Goal: Use online tool/utility: Utilize a website feature to perform a specific function

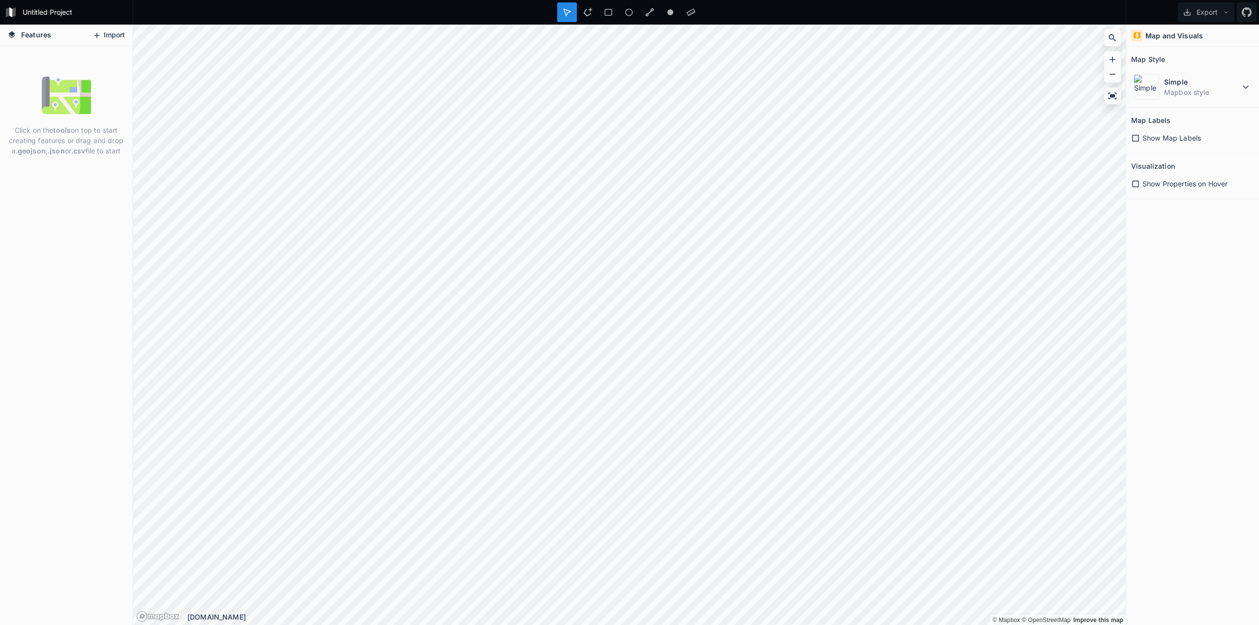
click at [108, 33] on button "Import" at bounding box center [109, 36] width 42 height 16
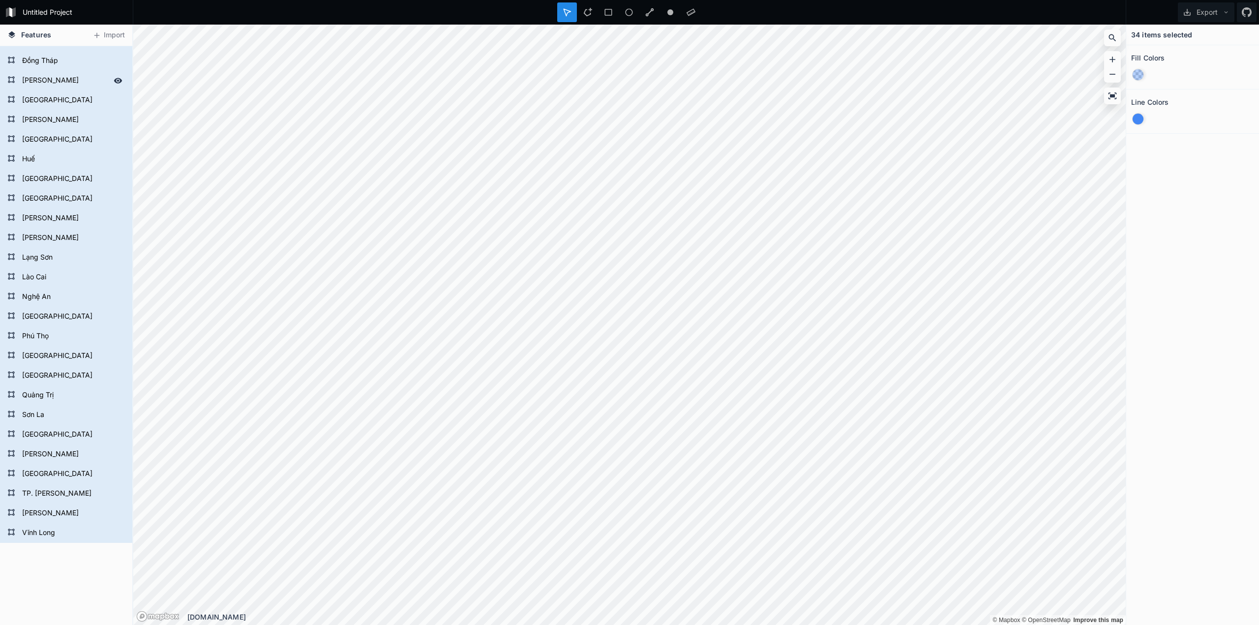
scroll to position [238, 0]
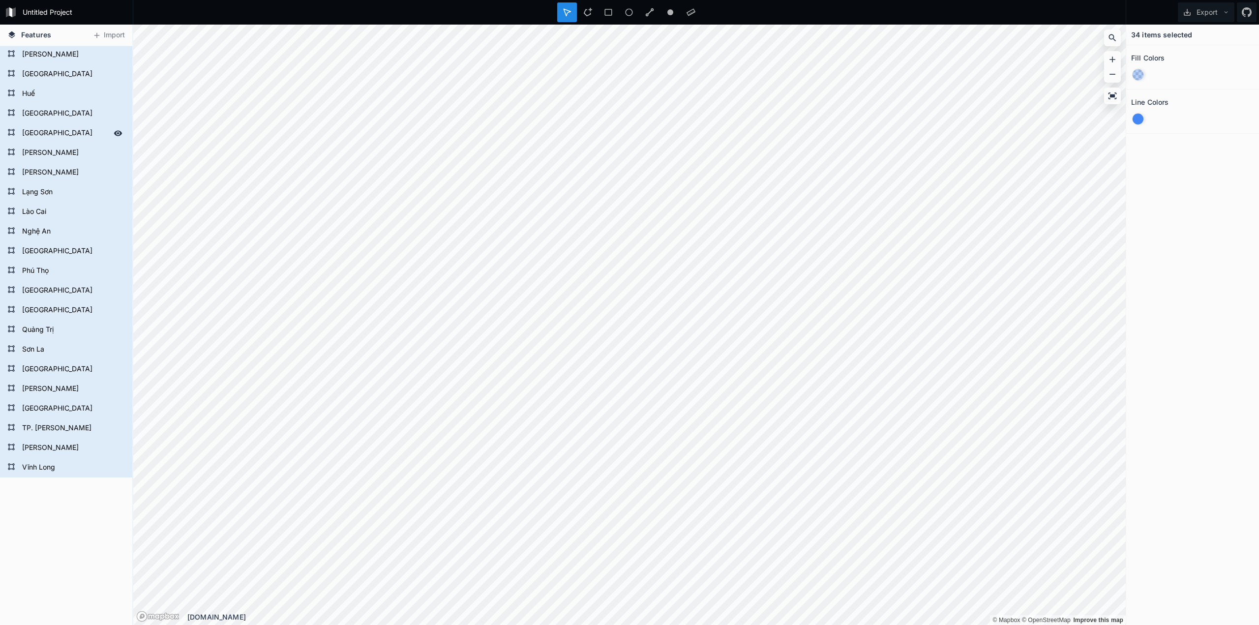
click at [50, 131] on form "[GEOGRAPHIC_DATA]" at bounding box center [65, 133] width 92 height 15
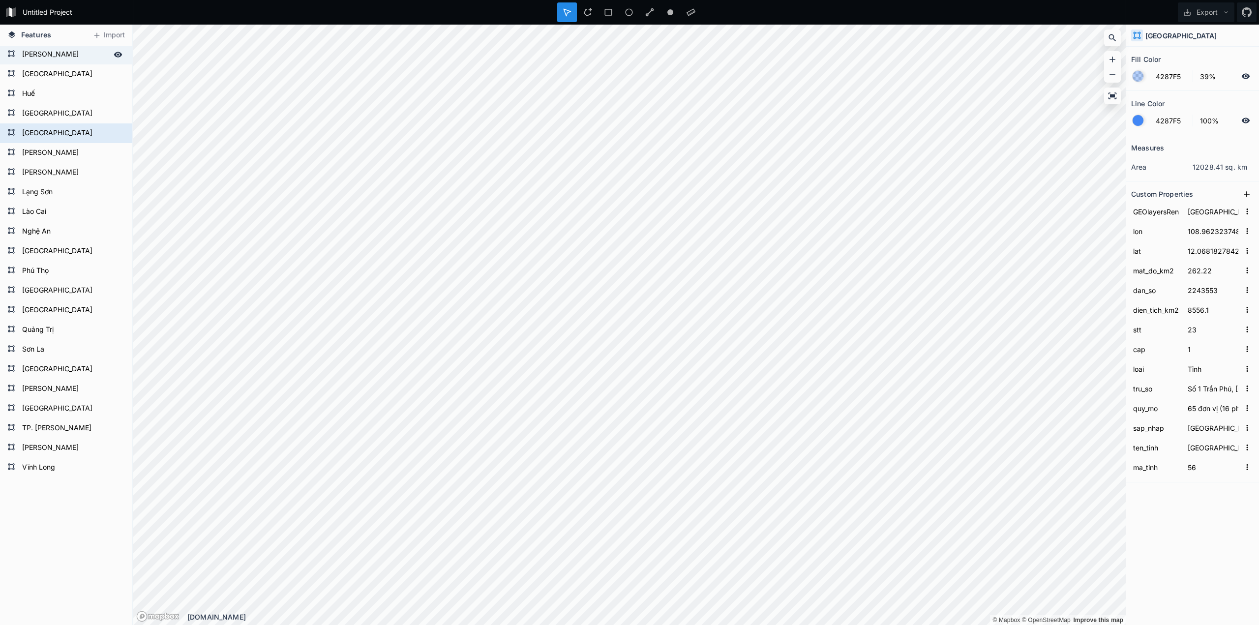
scroll to position [0, 0]
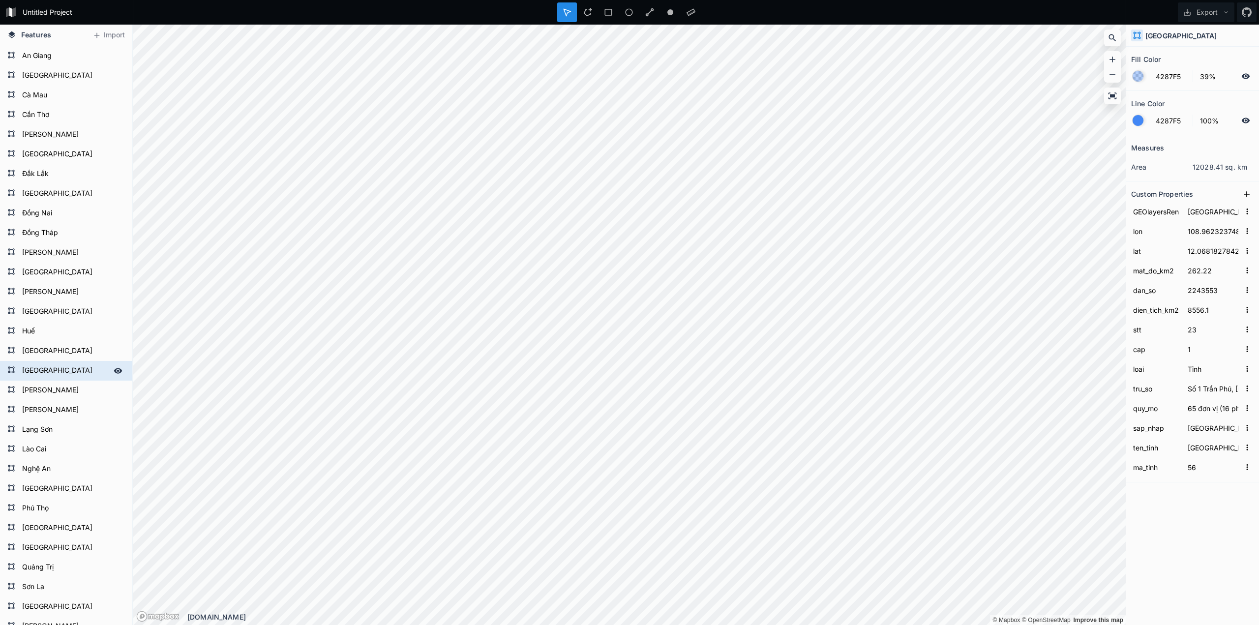
click at [114, 371] on icon at bounding box center [118, 370] width 8 height 5
click at [62, 357] on form "[GEOGRAPHIC_DATA]" at bounding box center [72, 351] width 106 height 15
click at [55, 349] on form "[GEOGRAPHIC_DATA]" at bounding box center [72, 351] width 106 height 15
click at [61, 560] on form "Quảng Trị" at bounding box center [65, 567] width 92 height 15
click at [114, 563] on icon at bounding box center [118, 567] width 9 height 9
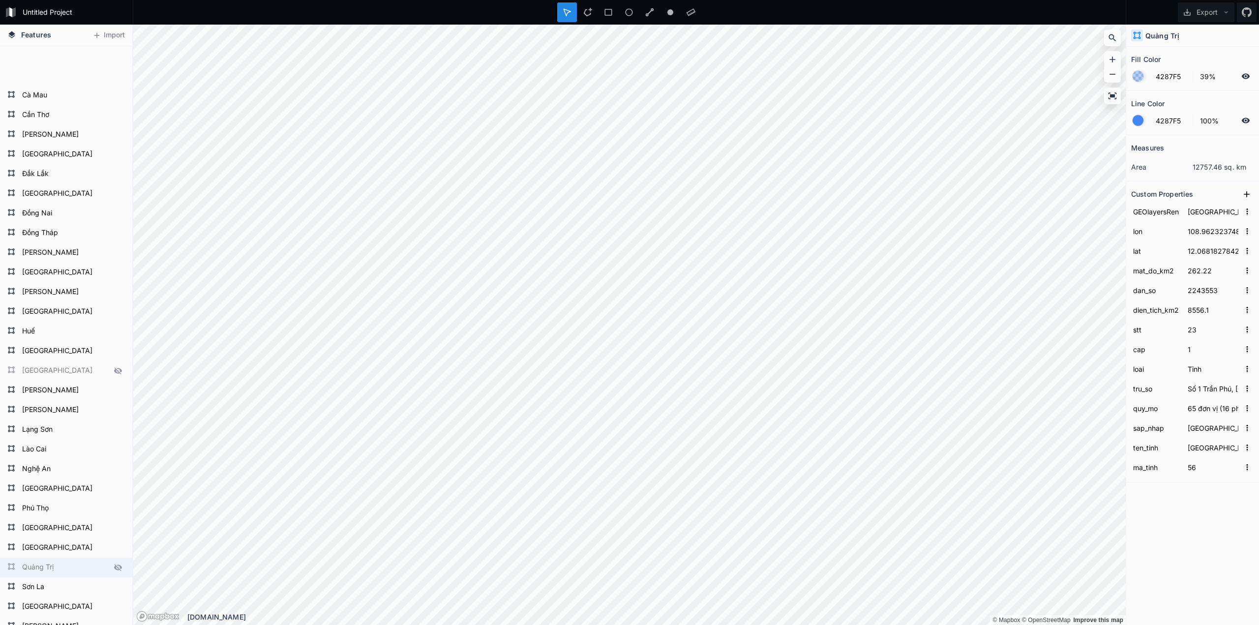
type input "Quảng Trị"
type input "106.94410450000001"
type input "16.744876500000004"
type input "147.31"
type input "1870844"
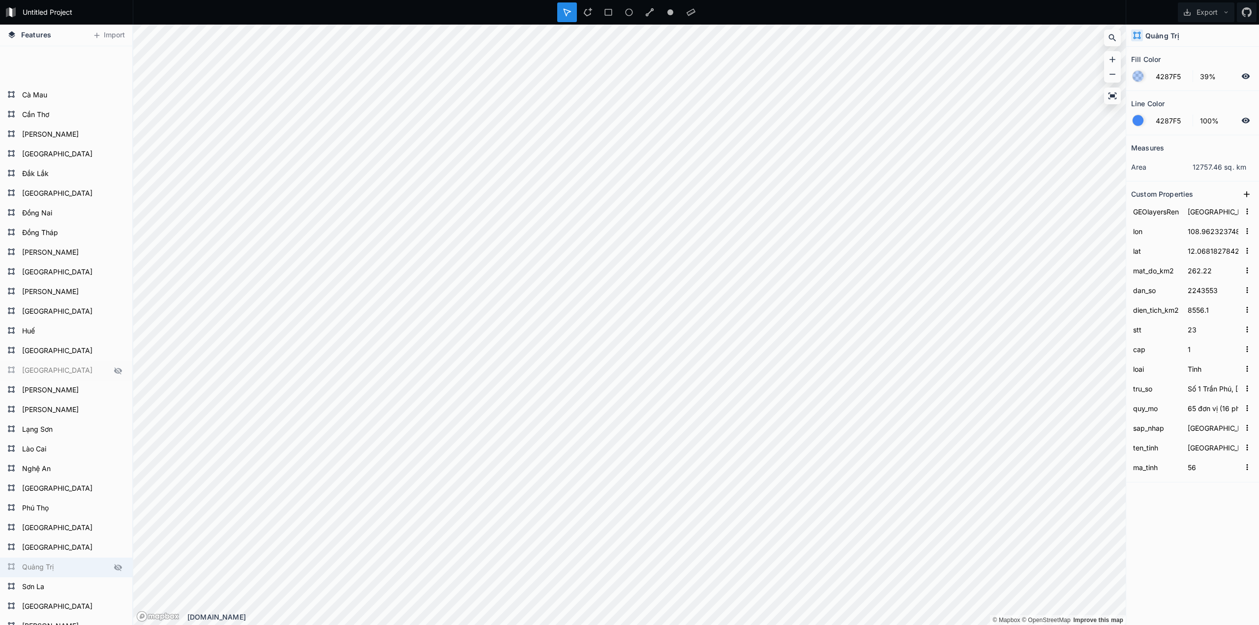
type input "12699.99"
type input "19"
type input "Số 6 [PERSON_NAME], [GEOGRAPHIC_DATA], [GEOGRAPHIC_DATA]"
type input "78 đơn vị (8 phường, 69 xã và 1 [GEOGRAPHIC_DATA])"
type input "Quảng Trị, [GEOGRAPHIC_DATA]"
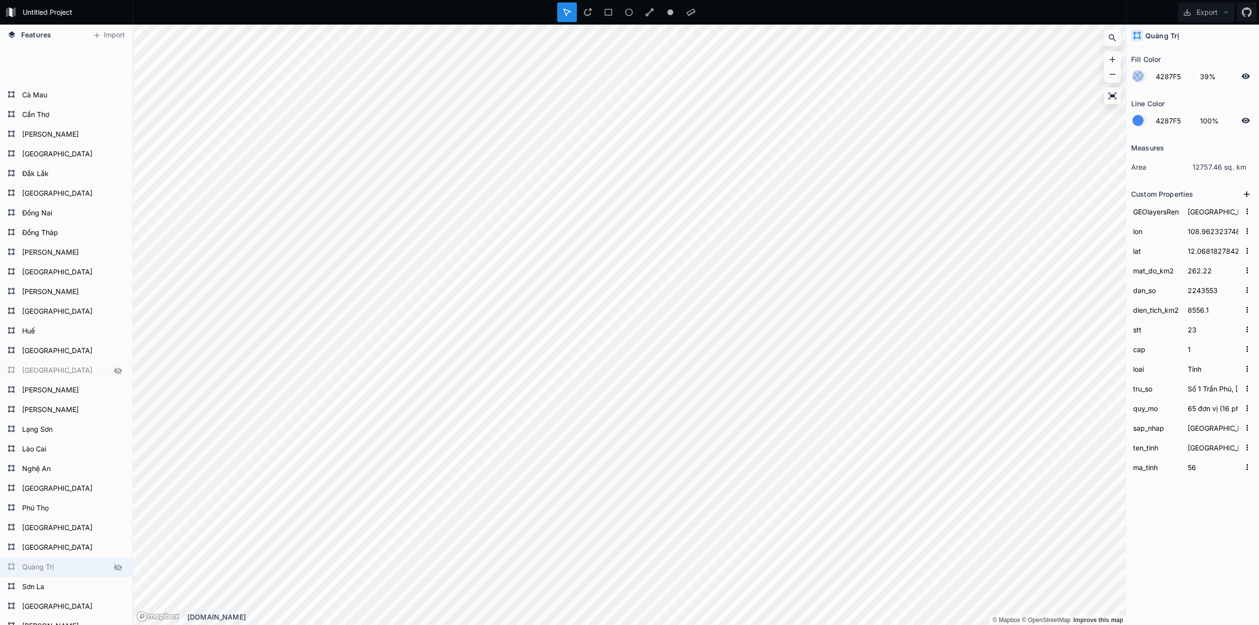
type input "Quảng Trị"
type input "44"
click at [114, 373] on icon at bounding box center [118, 370] width 8 height 7
click at [81, 371] on form "[GEOGRAPHIC_DATA]" at bounding box center [65, 371] width 92 height 15
type input "[GEOGRAPHIC_DATA]"
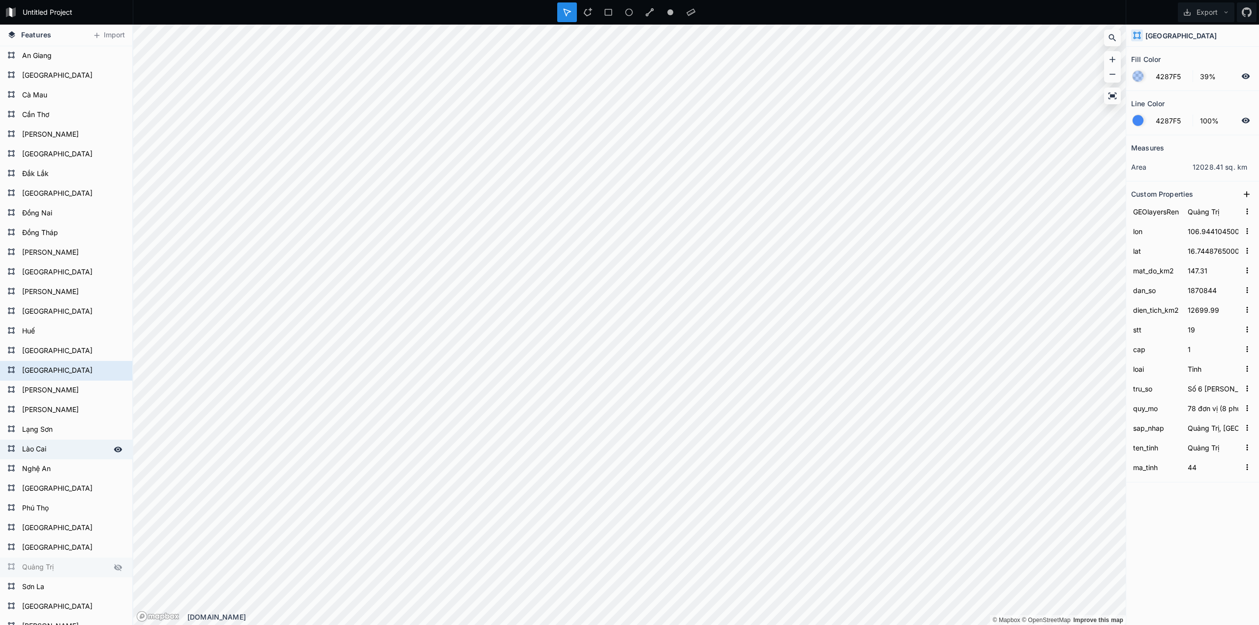
type input "108.96232374887097"
type input "12.06818278423945"
type input "262.22"
type input "2243553"
type input "8556.1"
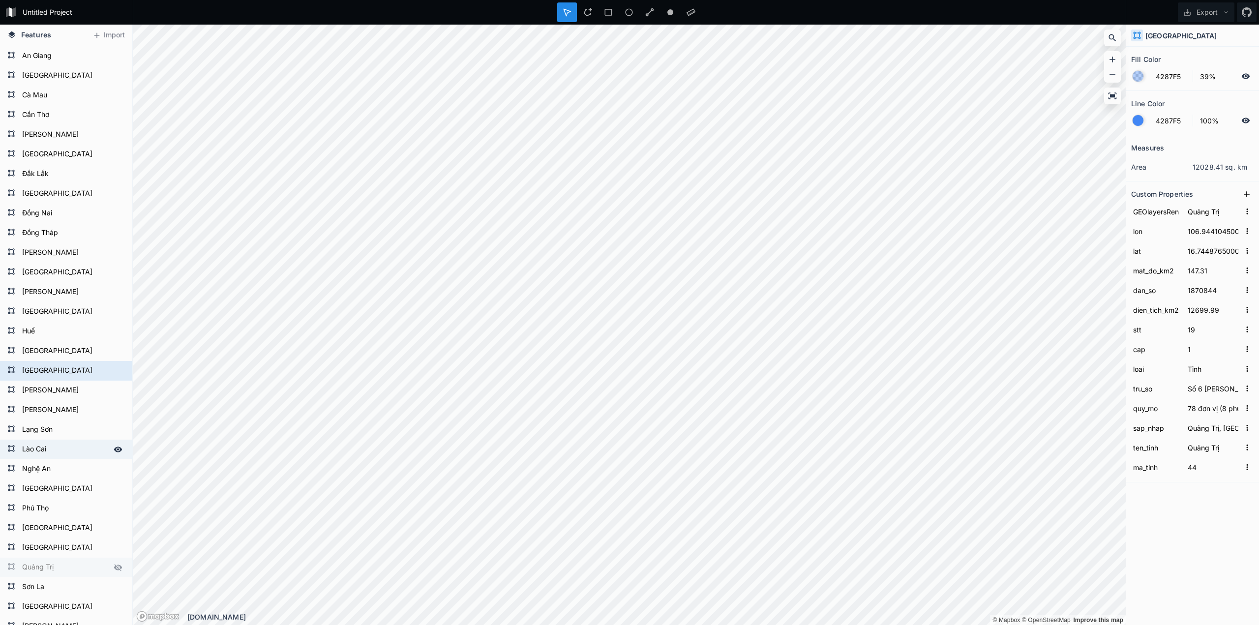
type input "23"
type input "Số 1 Trần Phú, [GEOGRAPHIC_DATA], [GEOGRAPHIC_DATA]"
type input "65 đơn vị (16 phường, 48 xã và 1 đặc khu [GEOGRAPHIC_DATA])"
type input "[GEOGRAPHIC_DATA], [GEOGRAPHIC_DATA]"
type input "[GEOGRAPHIC_DATA]"
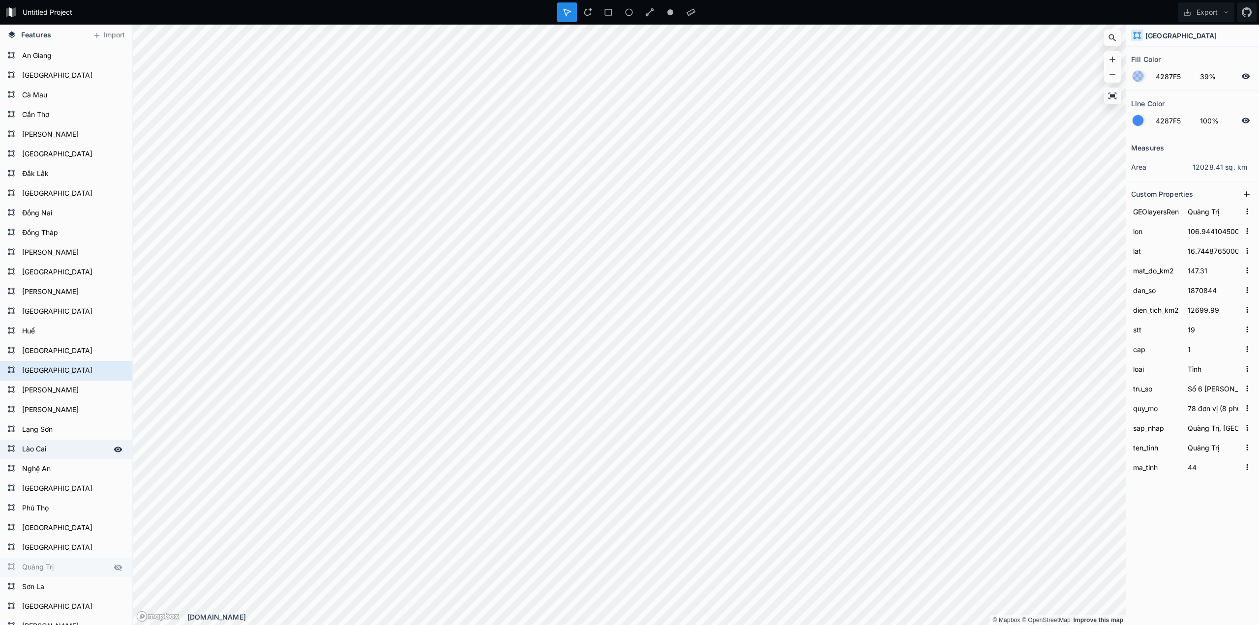
type input "56"
click at [647, 11] on icon at bounding box center [649, 12] width 9 height 9
